Goal: Task Accomplishment & Management: Complete application form

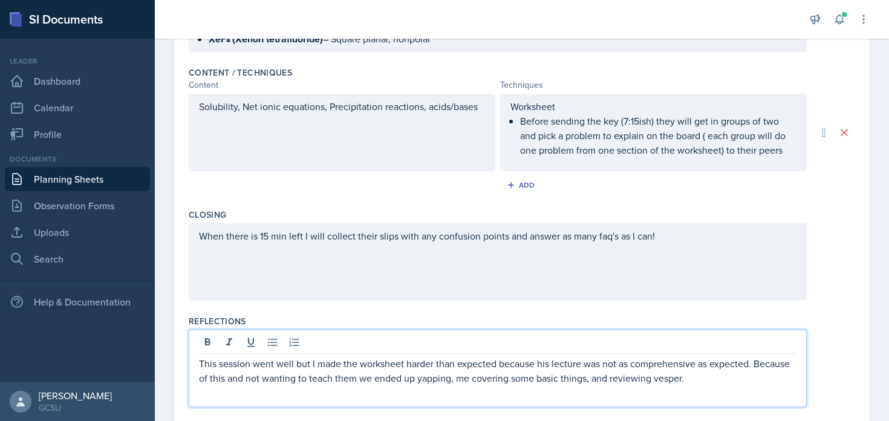
scroll to position [456, 0]
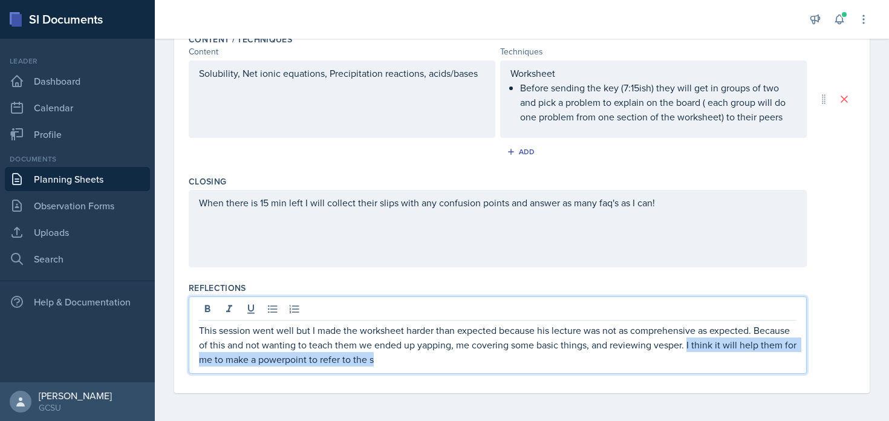
drag, startPoint x: 686, startPoint y: 345, endPoint x: 704, endPoint y: 374, distance: 34.2
click at [704, 374] on div "Reflections This session went well but I made the worksheet harder than expecte…" at bounding box center [522, 330] width 666 height 106
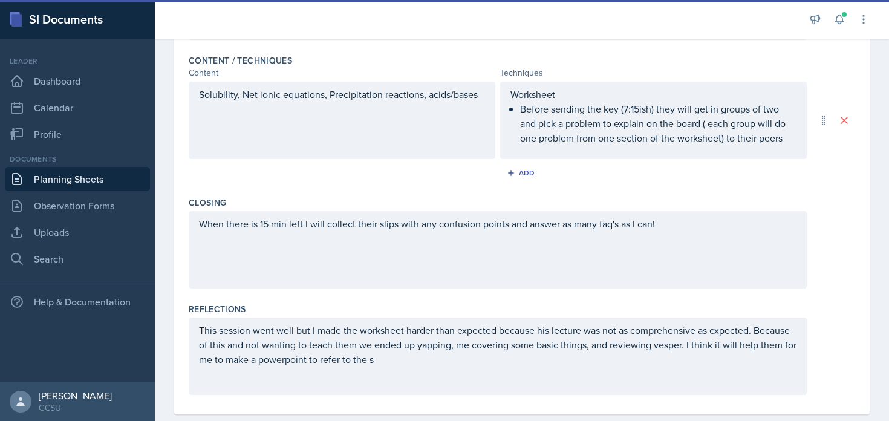
click at [704, 374] on div "This session went well but I made the worksheet harder than expected because hi…" at bounding box center [498, 355] width 618 height 77
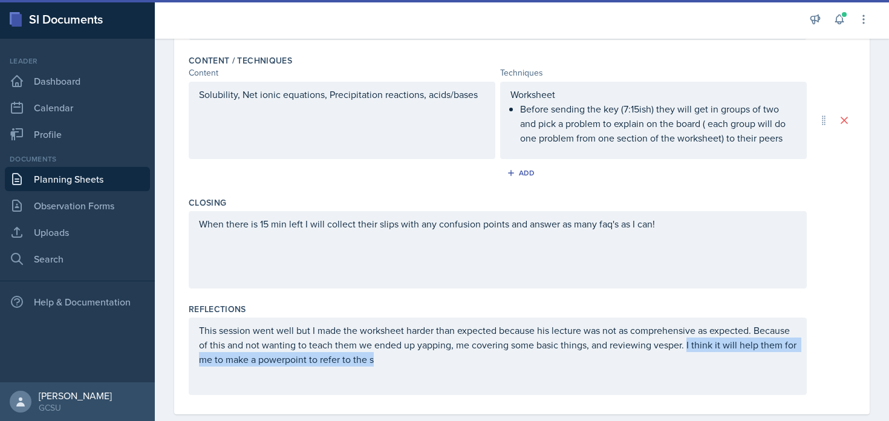
scroll to position [456, 0]
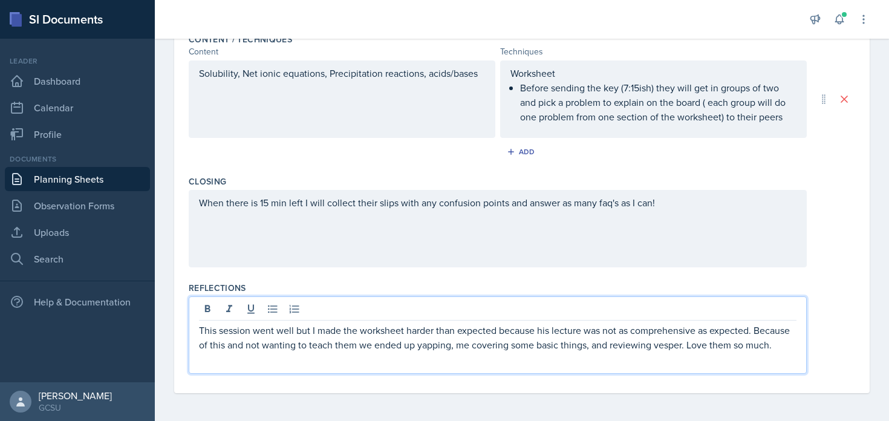
click at [685, 346] on p "This session went well but I made the worksheet harder than expected because hi…" at bounding box center [497, 337] width 597 height 29
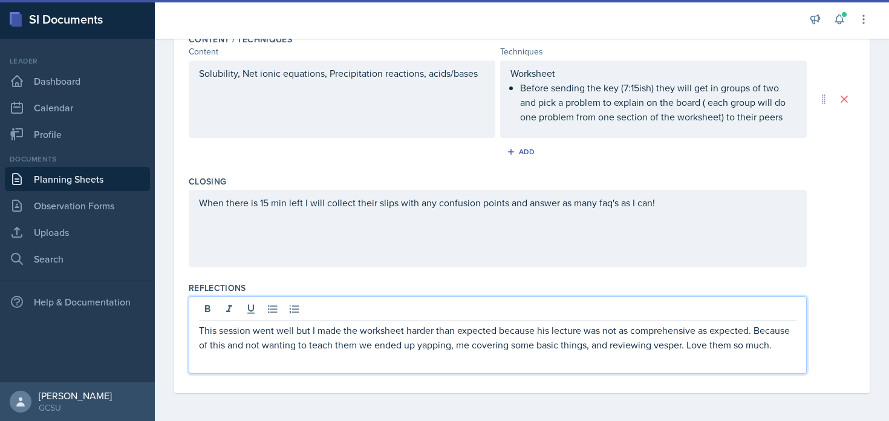
click at [796, 339] on div "This session went well but I made the worksheet harder than expected because hi…" at bounding box center [498, 334] width 618 height 77
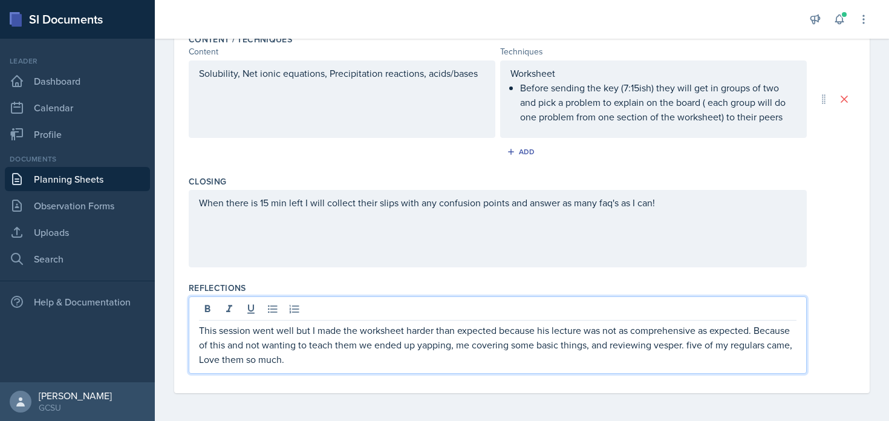
click at [200, 325] on p "This session went well but I made the worksheet harder than expected because hi…" at bounding box center [497, 345] width 597 height 44
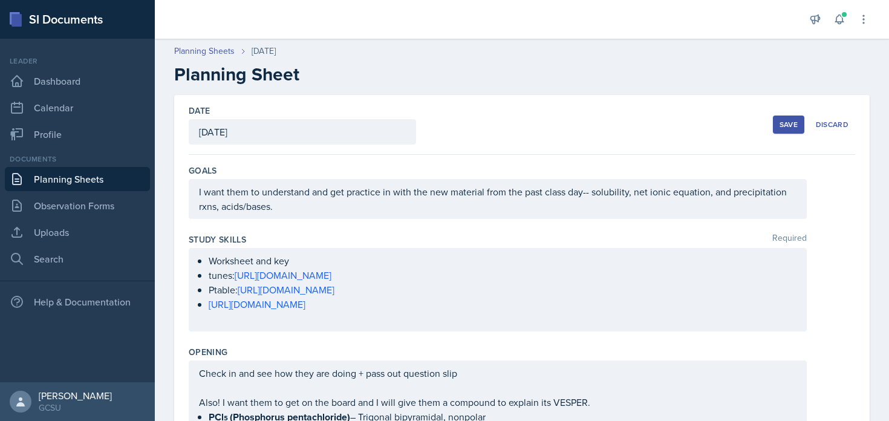
click at [789, 123] on div "Save" at bounding box center [788, 125] width 18 height 10
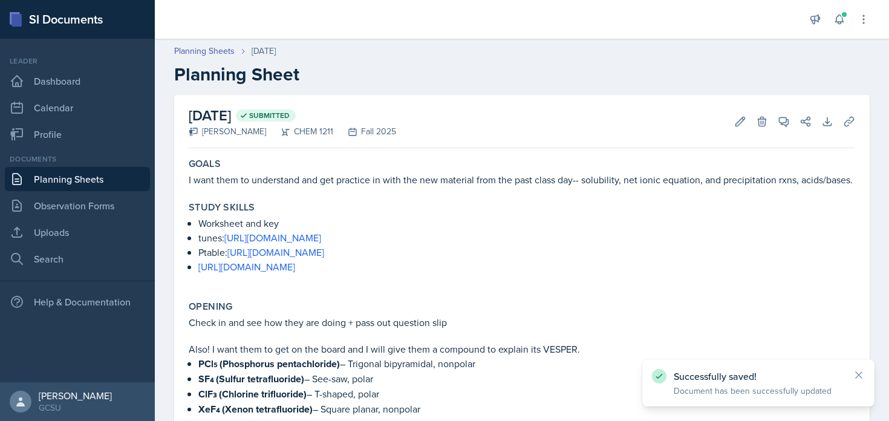
click at [54, 177] on link "Planning Sheets" at bounding box center [77, 179] width 145 height 24
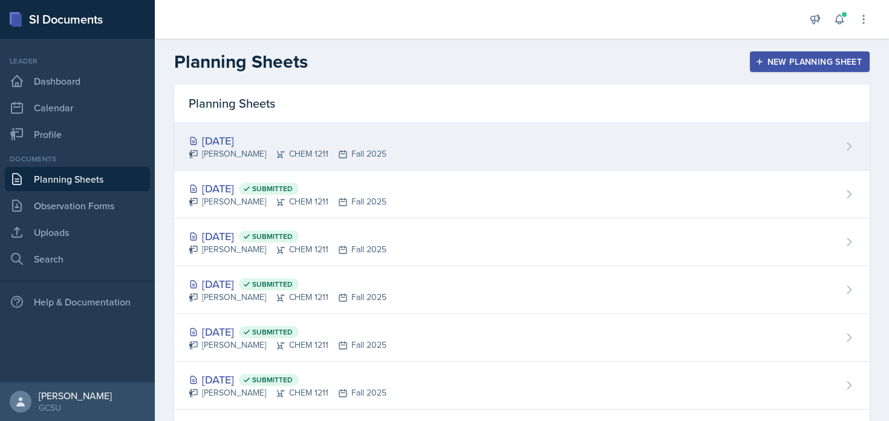
click at [255, 144] on div "[DATE]" at bounding box center [288, 140] width 198 height 16
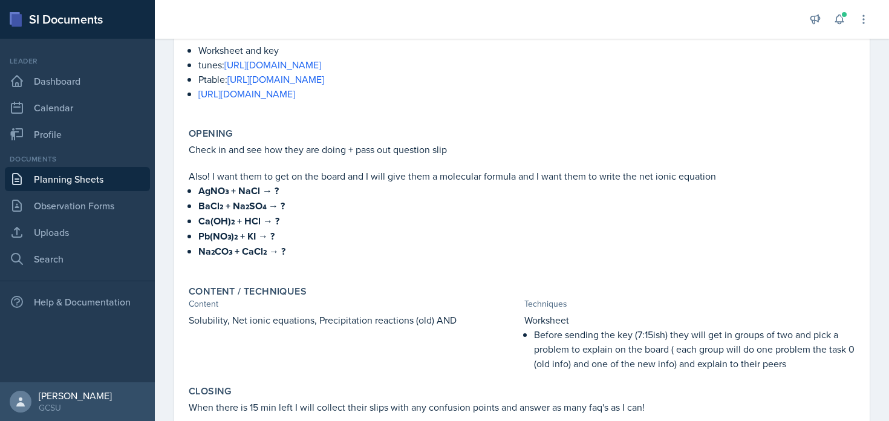
scroll to position [349, 0]
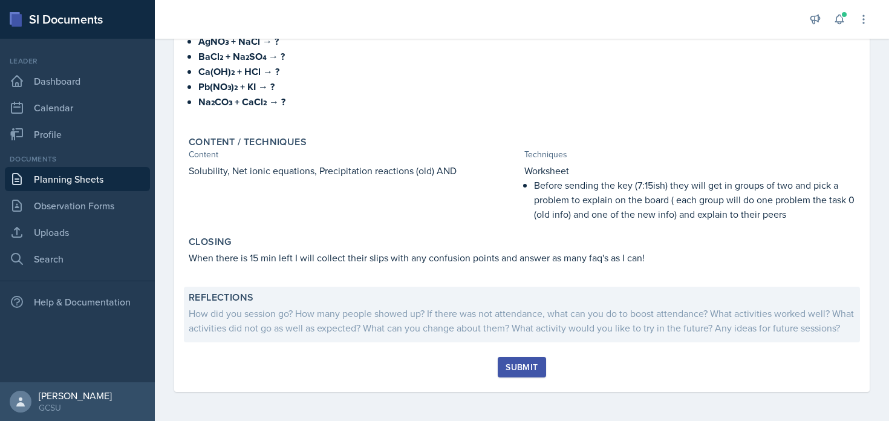
click at [294, 306] on div "How did you session go? How many people showed up? If there was not attendance,…" at bounding box center [522, 320] width 666 height 29
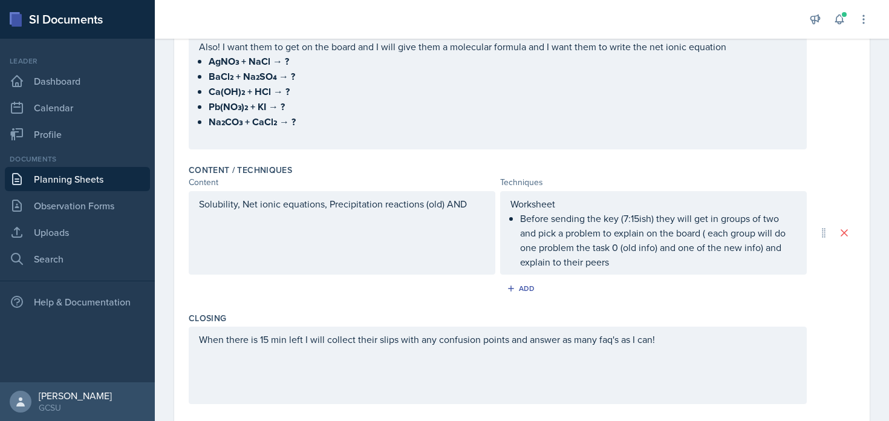
scroll to position [0, 0]
